Goal: Transaction & Acquisition: Purchase product/service

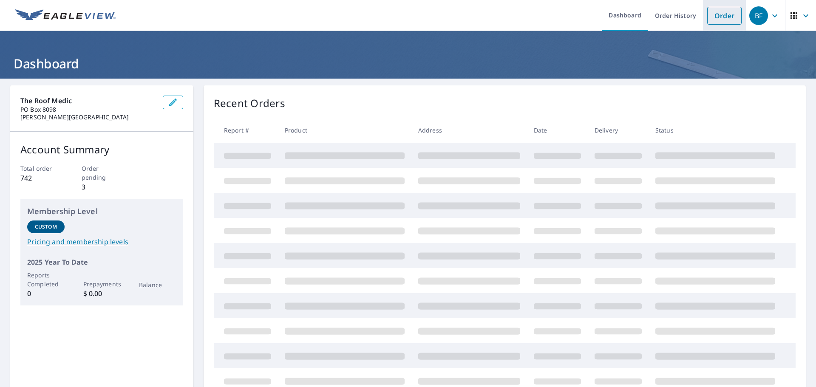
click at [714, 17] on link "Order" at bounding box center [725, 16] width 34 height 18
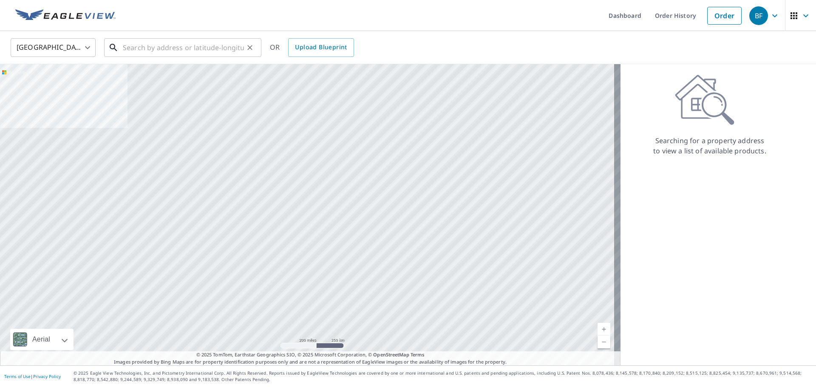
click at [230, 51] on input "text" at bounding box center [183, 48] width 121 height 24
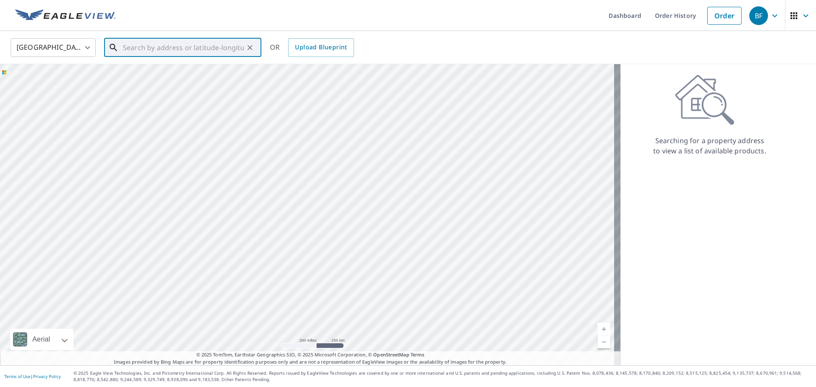
paste input "[STREET_ADDRESS]"
click at [176, 72] on span "[STREET_ADDRESS]" at bounding box center [188, 72] width 134 height 10
type input "[STREET_ADDRESS]"
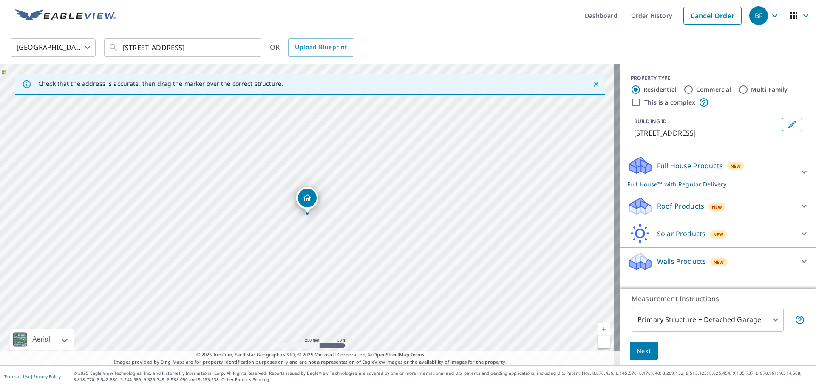
click at [672, 207] on p "Roof Products" at bounding box center [680, 206] width 47 height 10
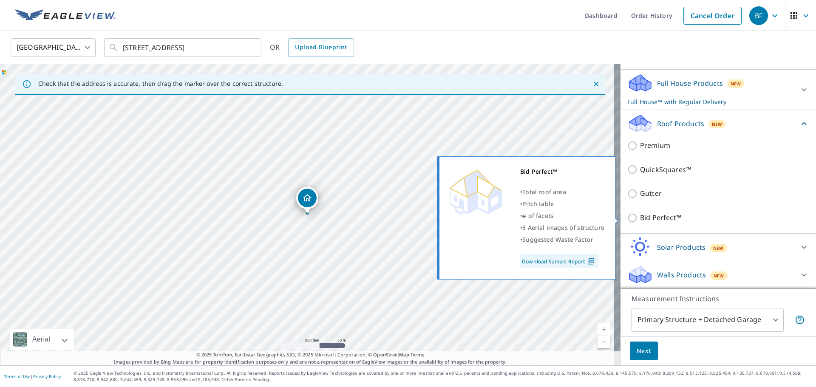
click at [628, 216] on input "Bid Perfect™" at bounding box center [634, 218] width 13 height 10
checkbox input "true"
checkbox input "false"
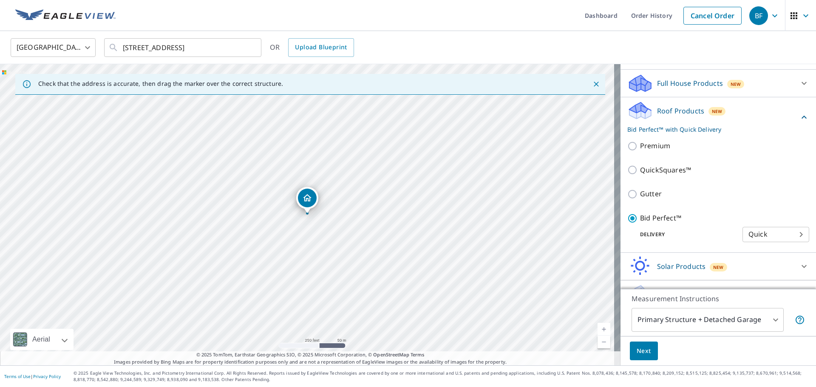
click at [637, 348] on span "Next" at bounding box center [644, 351] width 14 height 11
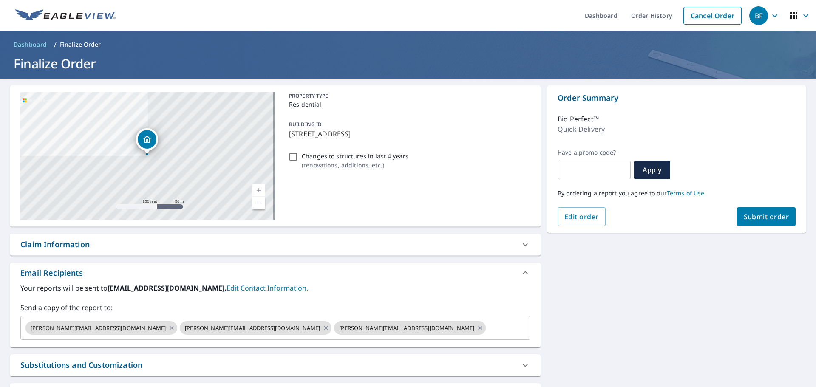
click at [775, 211] on button "Submit order" at bounding box center [766, 216] width 59 height 19
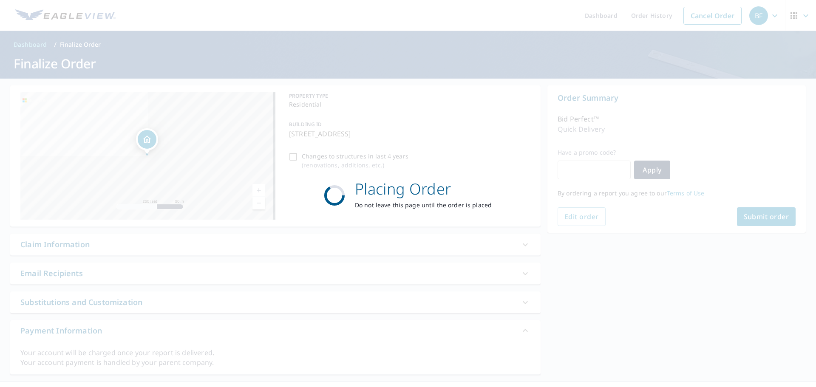
checkbox input "true"
